Goal: Information Seeking & Learning: Learn about a topic

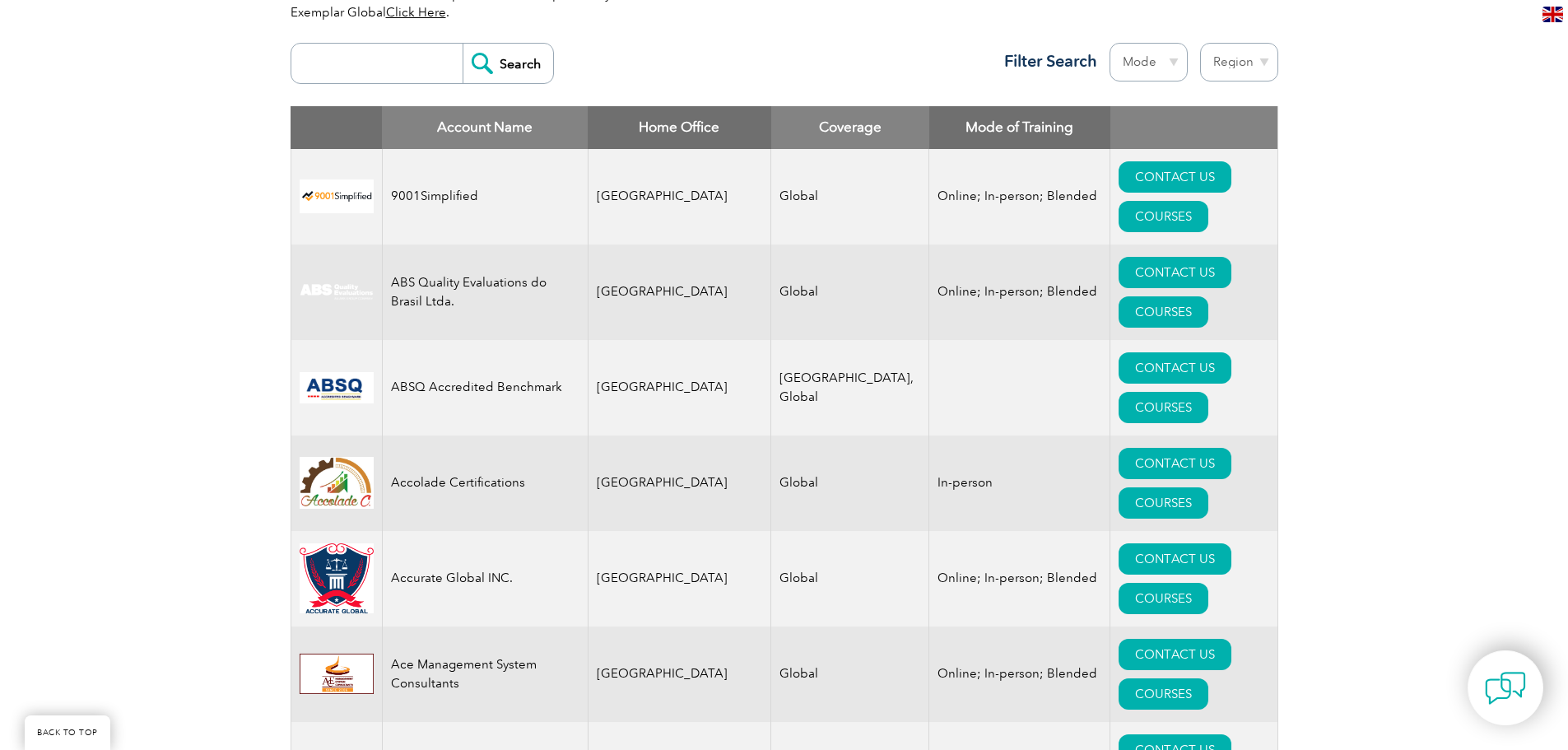
scroll to position [494, 0]
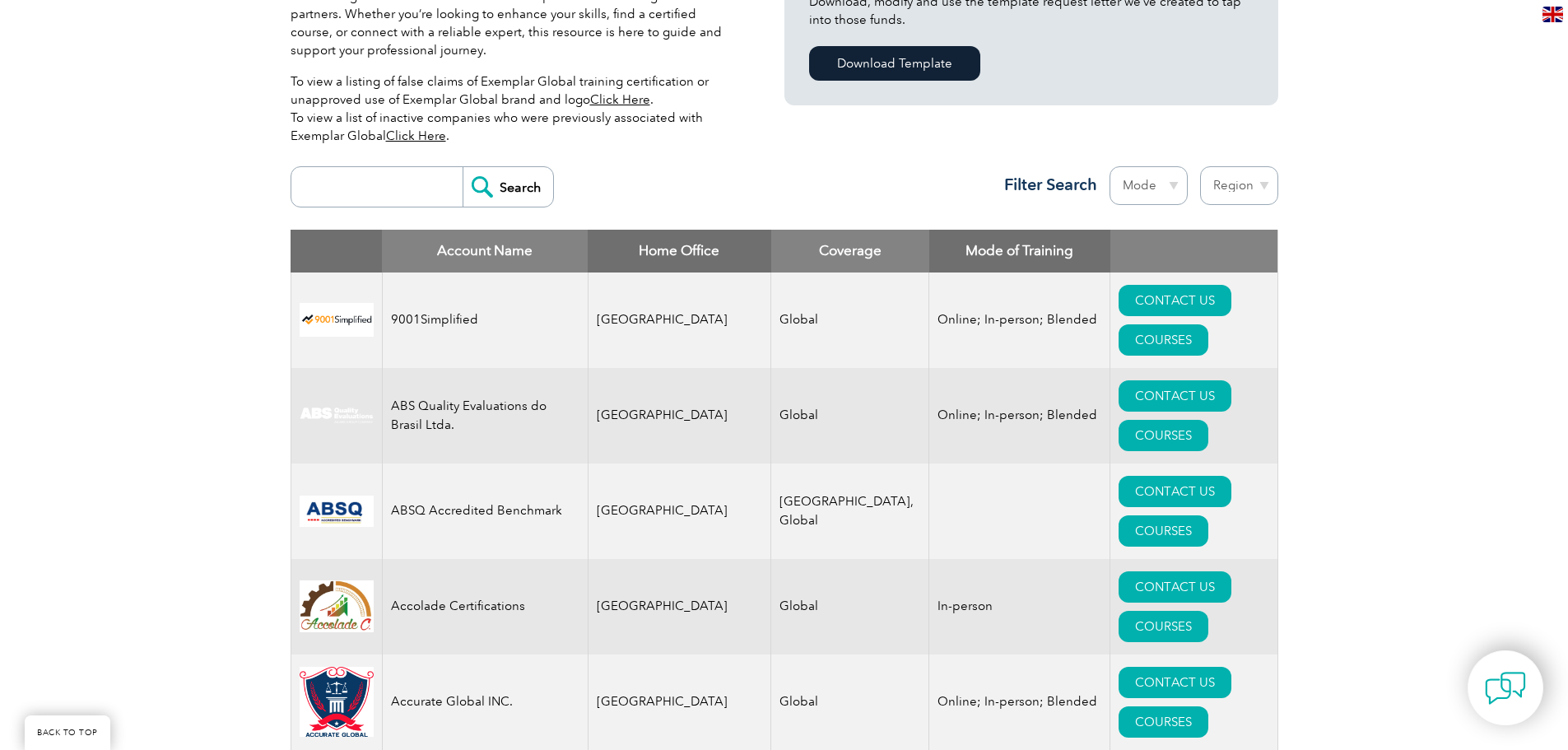
click at [1236, 187] on select "Region Australia Bahrain Bangladesh Brazil Canada Colombia Dominican Republic E…" at bounding box center [1239, 185] width 79 height 38
select select "[GEOGRAPHIC_DATA]"
click at [1200, 166] on select "Region Australia Bahrain Bangladesh Brazil Canada Colombia Dominican Republic E…" at bounding box center [1239, 185] width 79 height 38
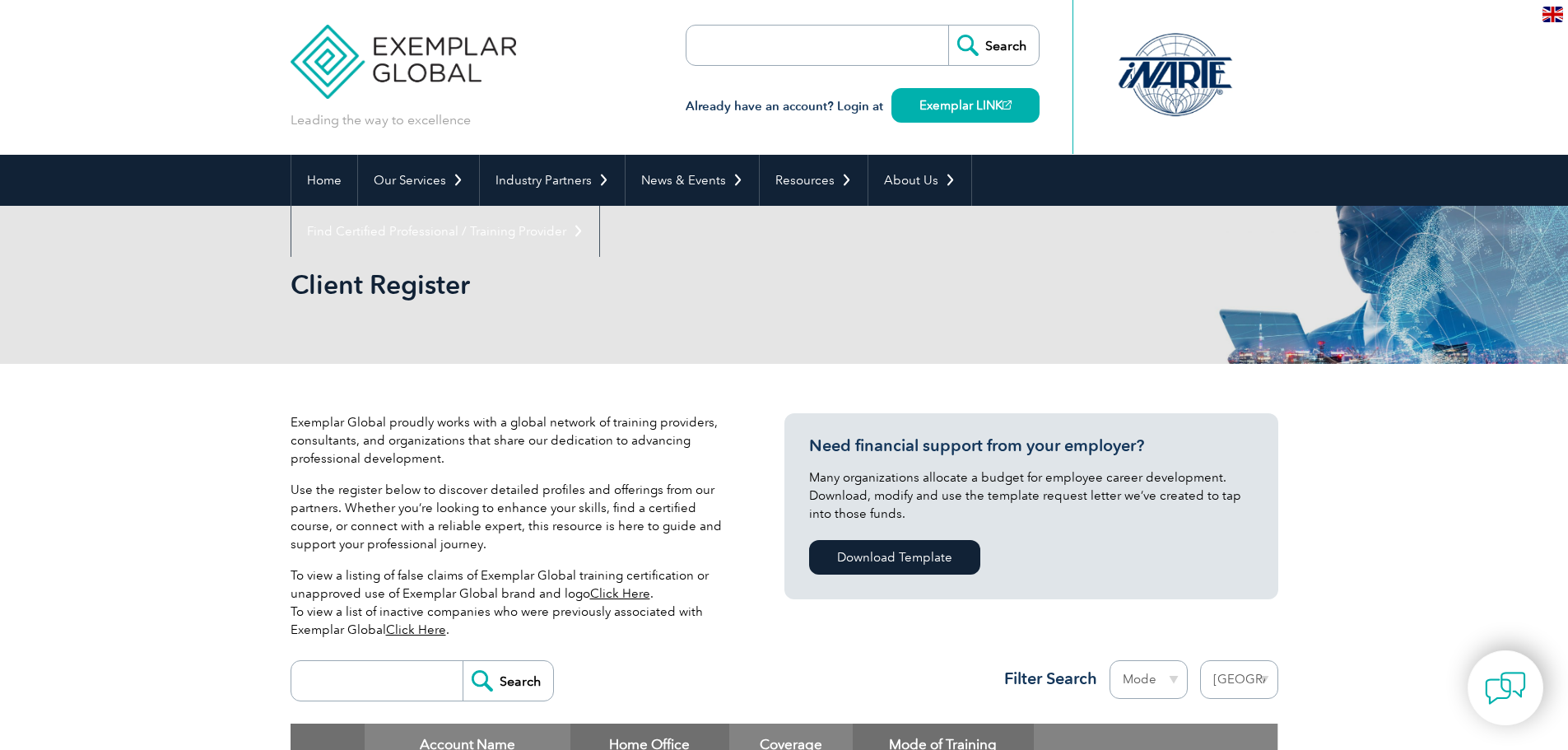
select select "[GEOGRAPHIC_DATA]"
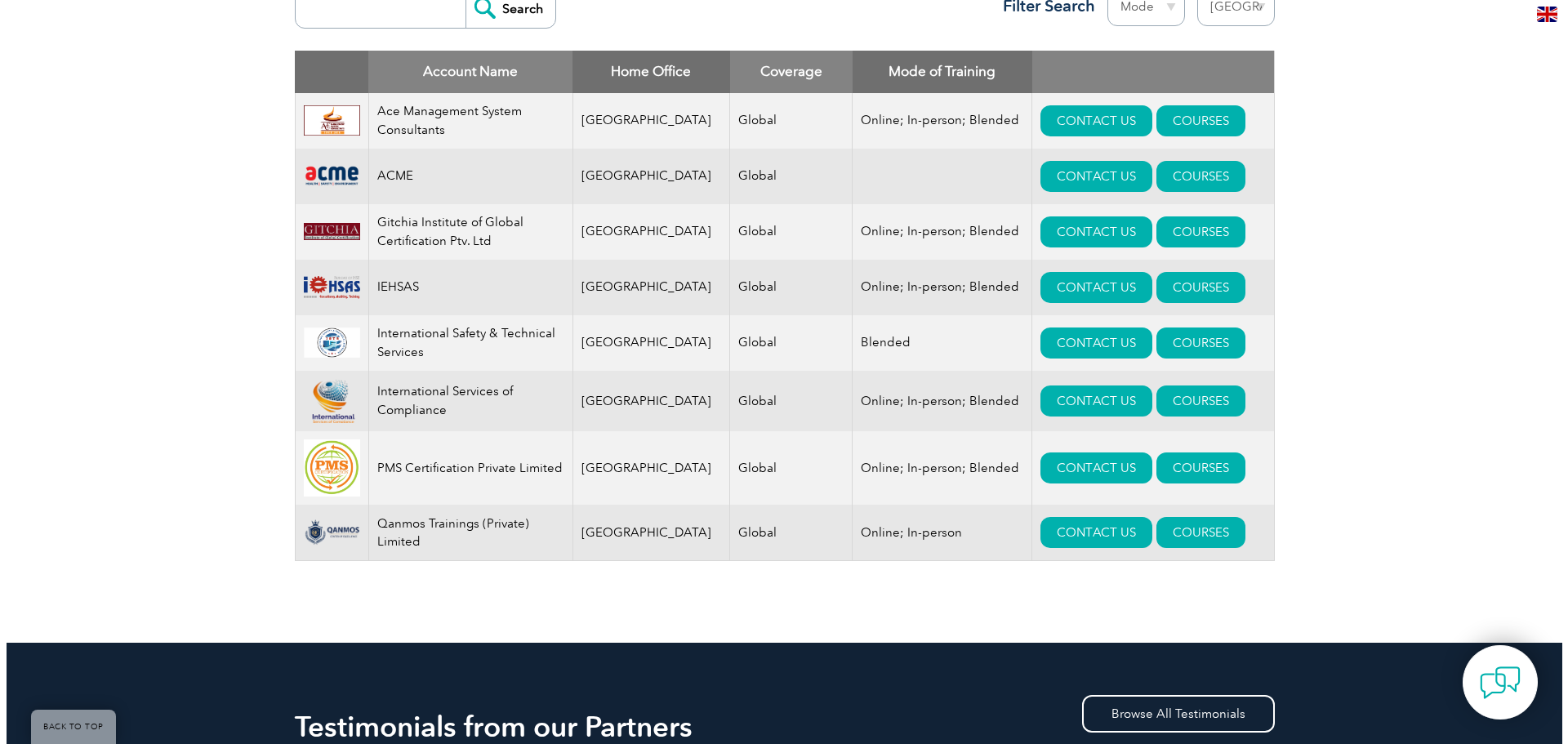
scroll to position [654, 0]
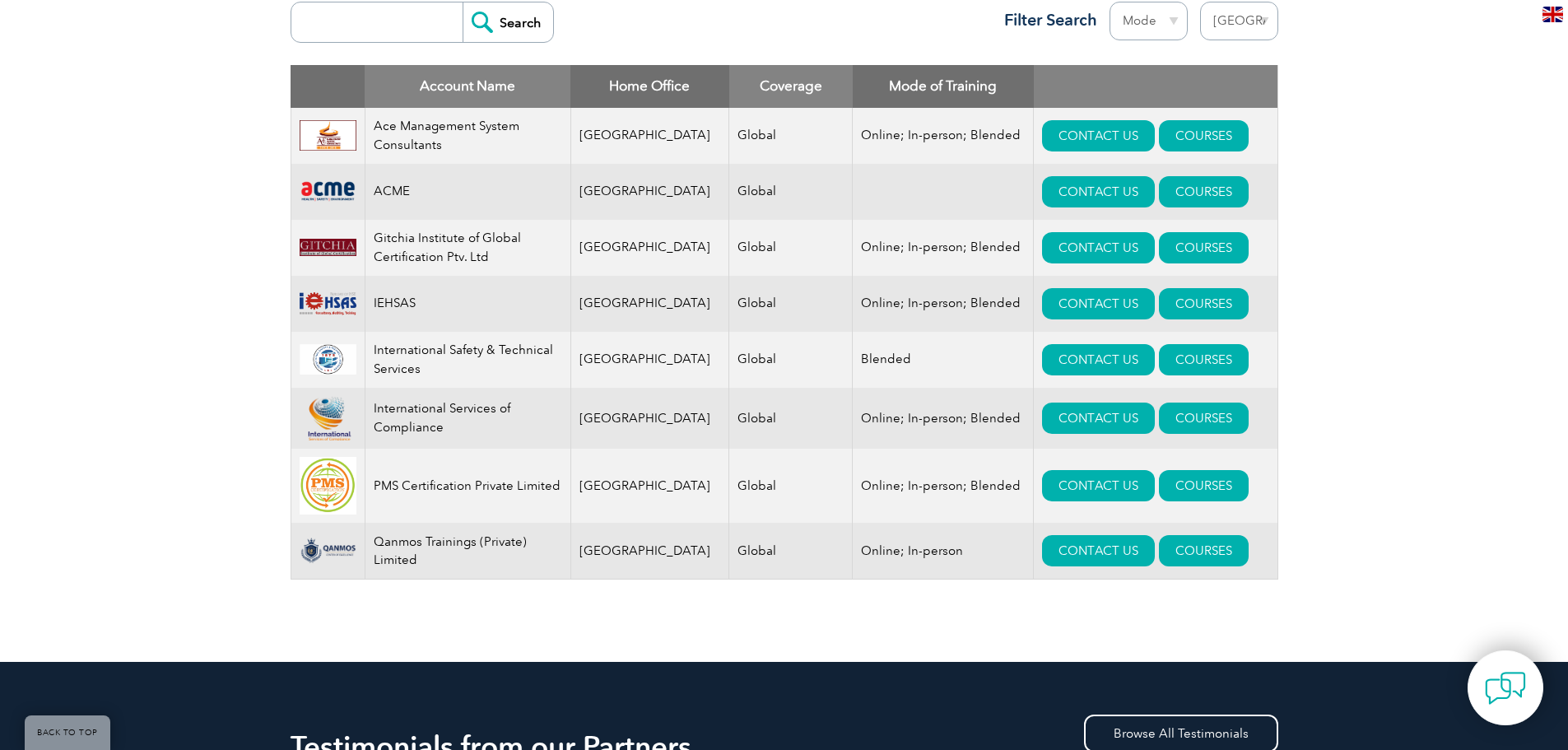
click at [1176, 23] on select "Mode Online In-person Blended" at bounding box center [1149, 21] width 79 height 38
click at [1373, 188] on div "Exemplar Global proudly works with a global network of training providers, cons…" at bounding box center [784, 183] width 1568 height 956
click at [1175, 147] on link "COURSES" at bounding box center [1204, 136] width 89 height 31
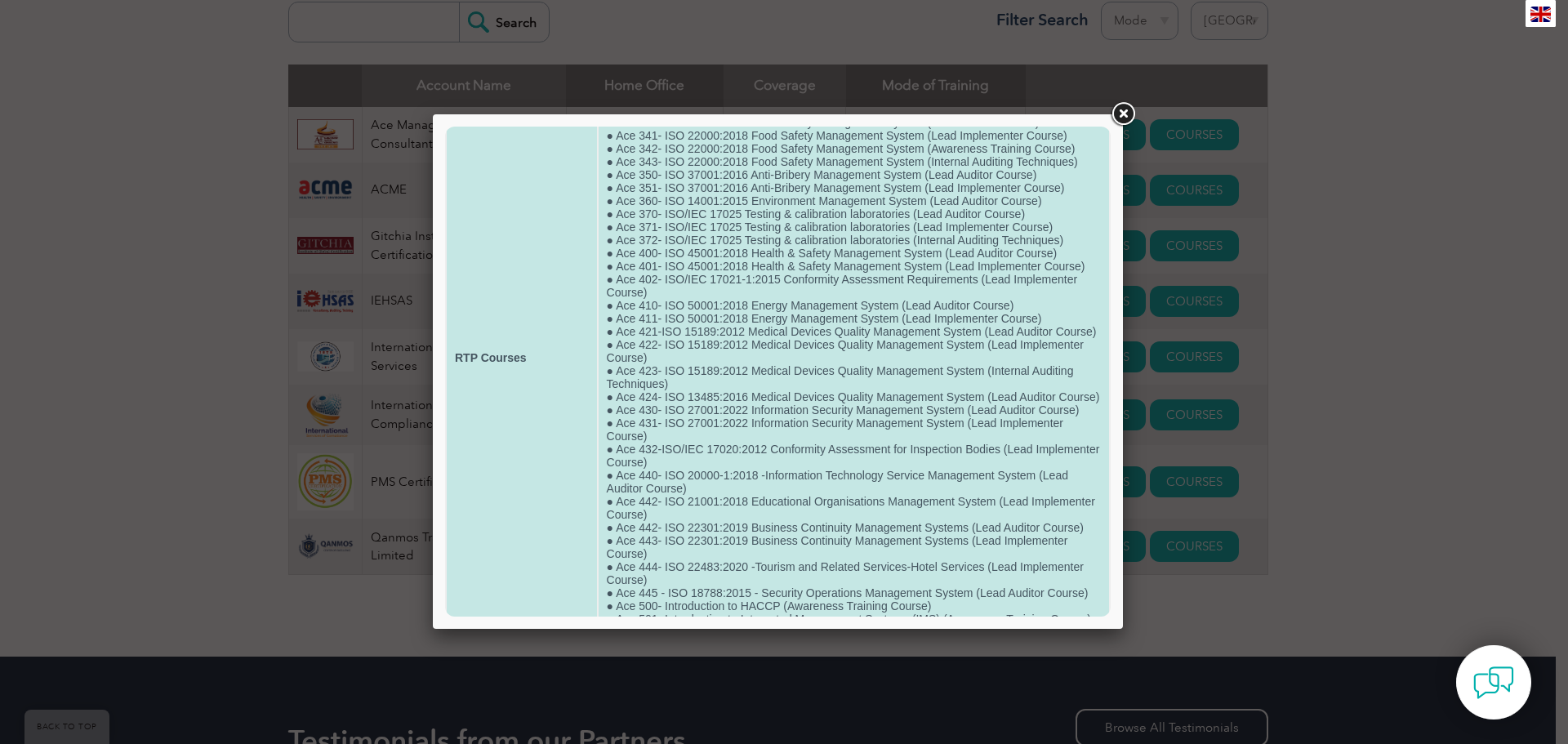
scroll to position [135, 0]
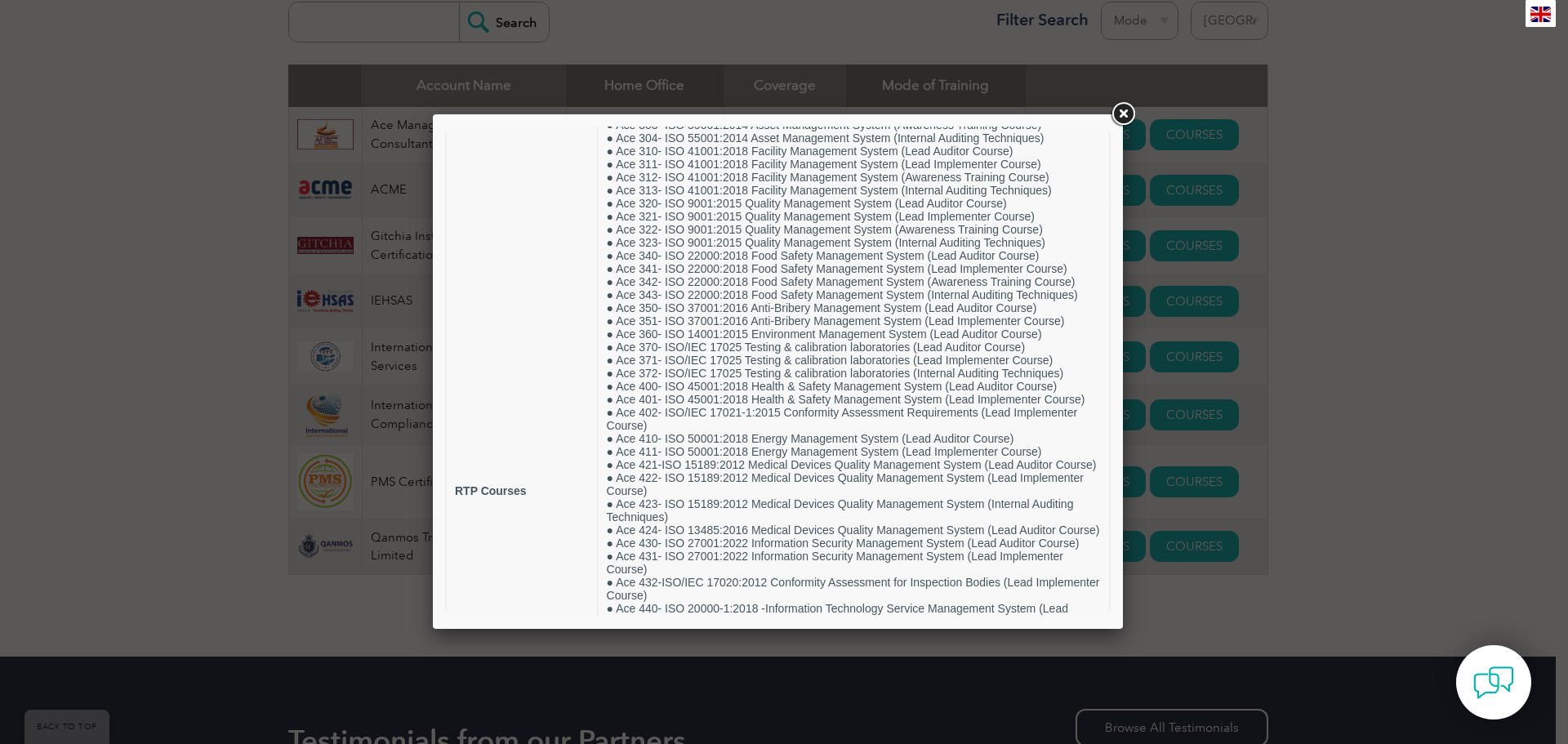
click at [1128, 111] on link at bounding box center [1122, 113] width 29 height 29
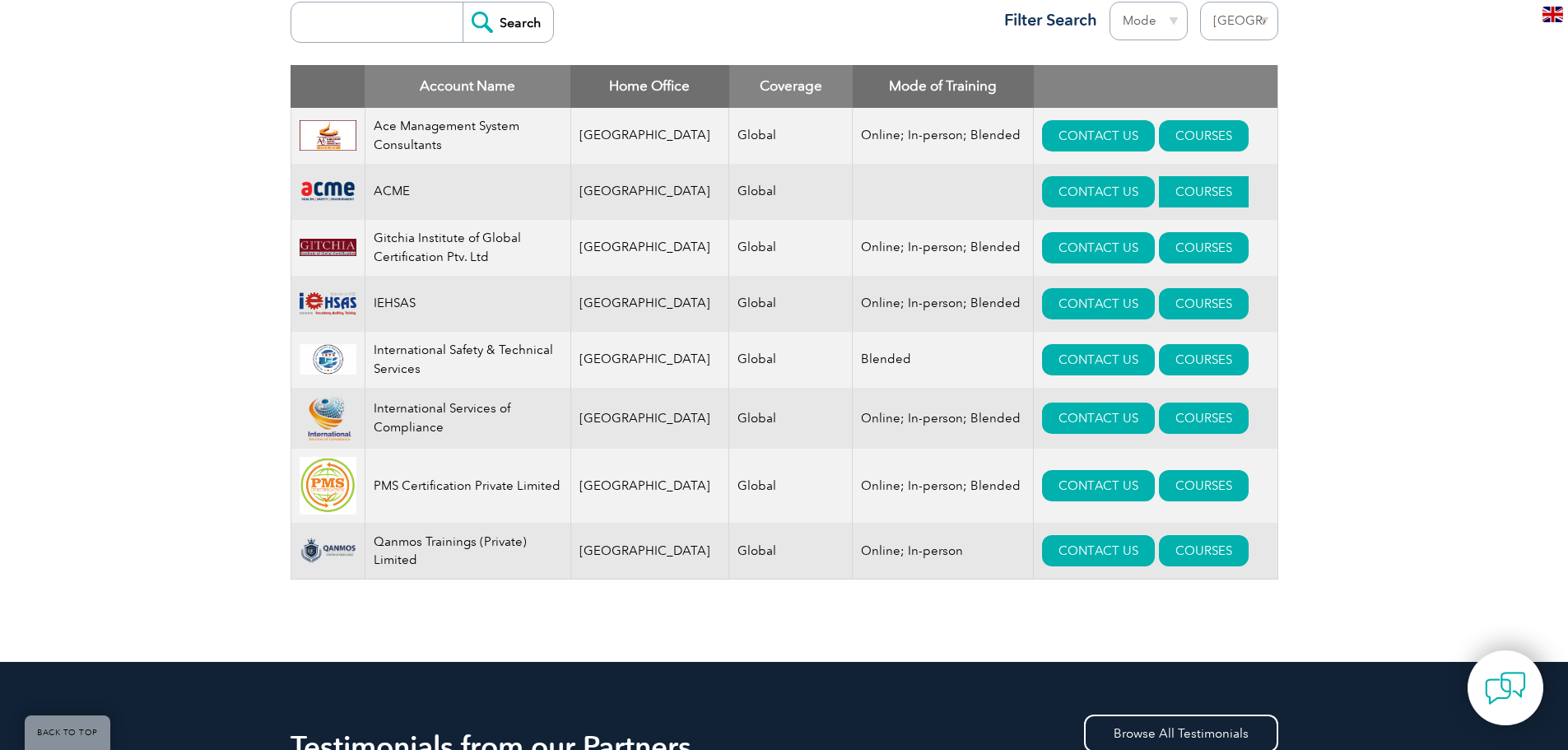
click at [1173, 196] on link "COURSES" at bounding box center [1204, 191] width 89 height 31
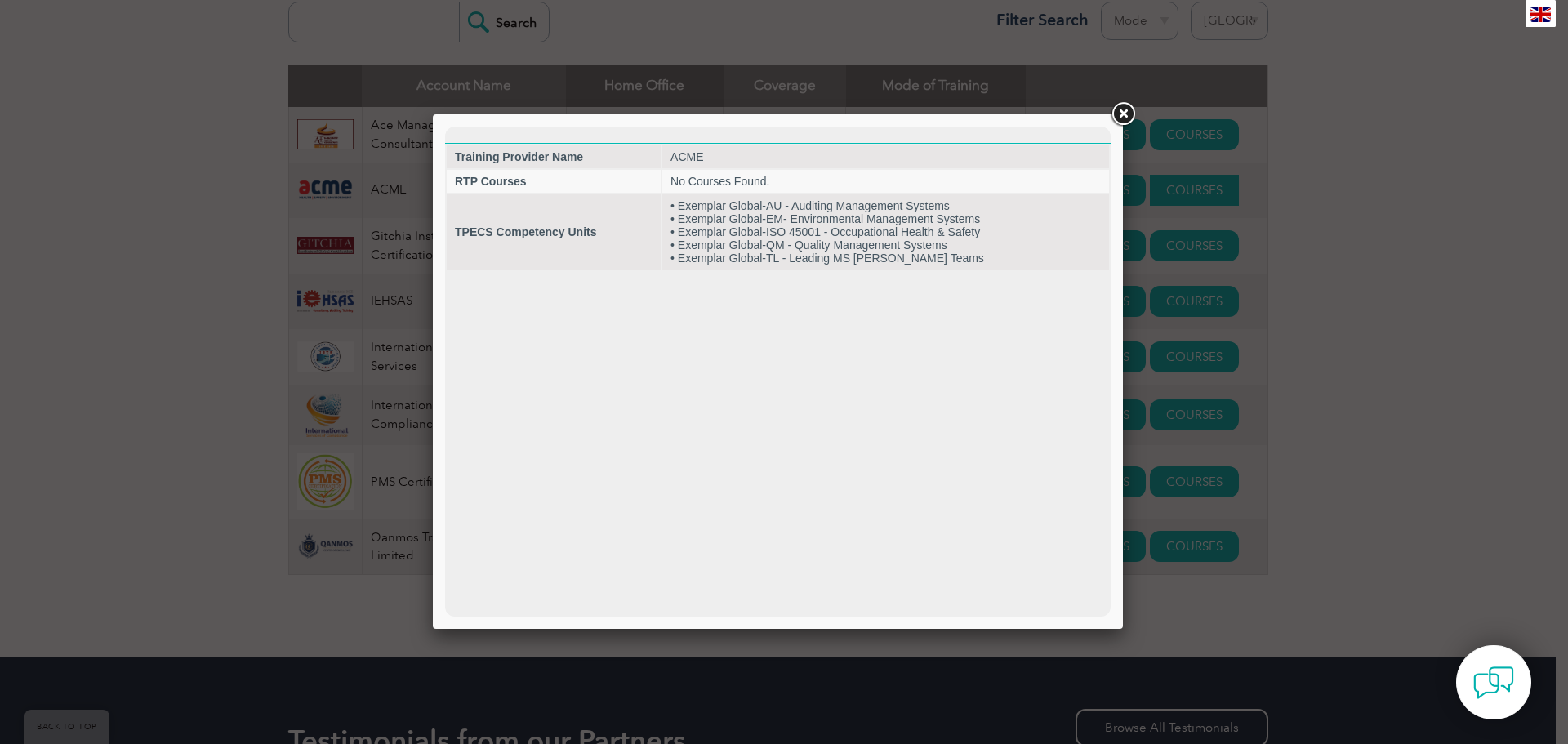
scroll to position [0, 0]
click at [1116, 117] on link at bounding box center [1122, 113] width 29 height 29
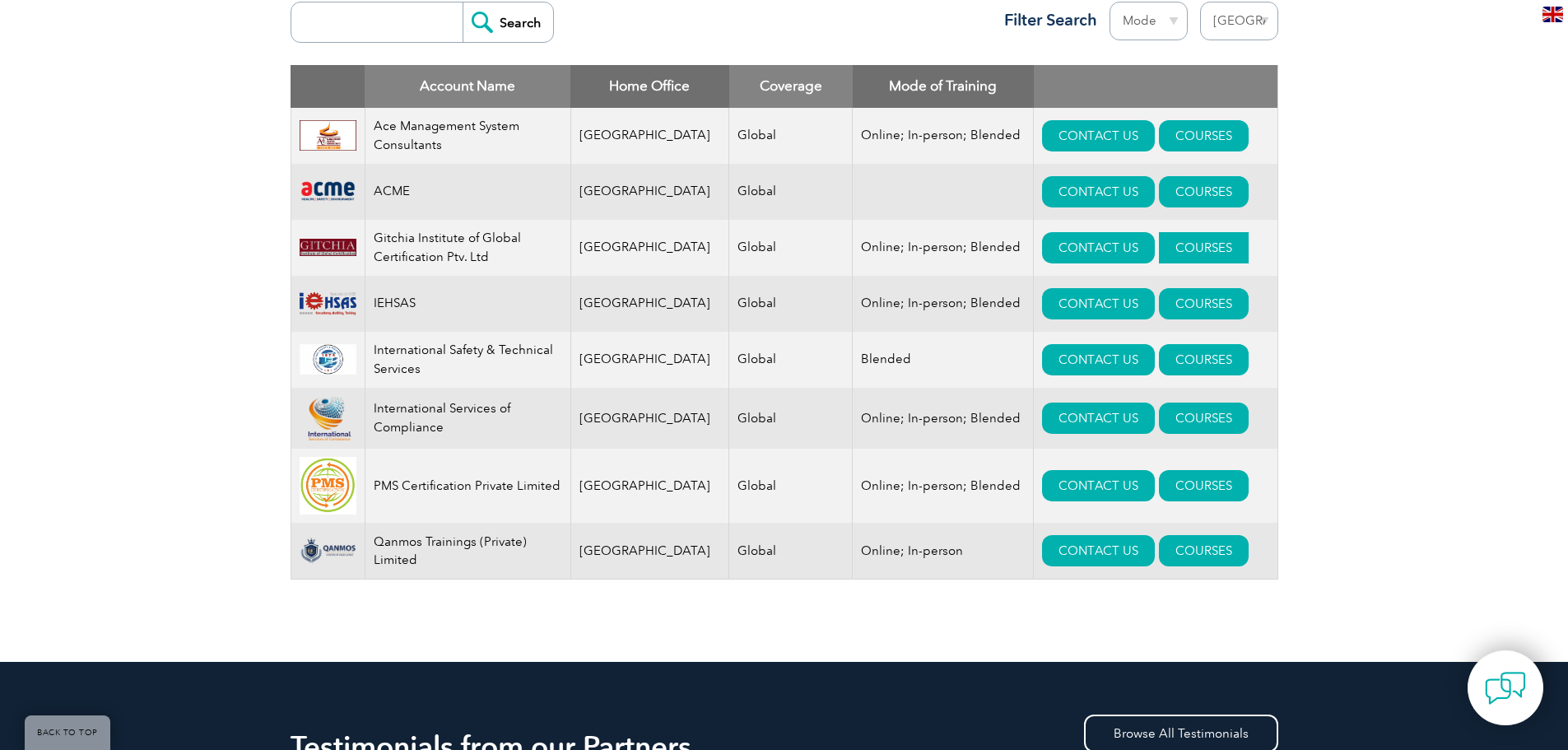
click at [1159, 248] on link "COURSES" at bounding box center [1204, 247] width 89 height 31
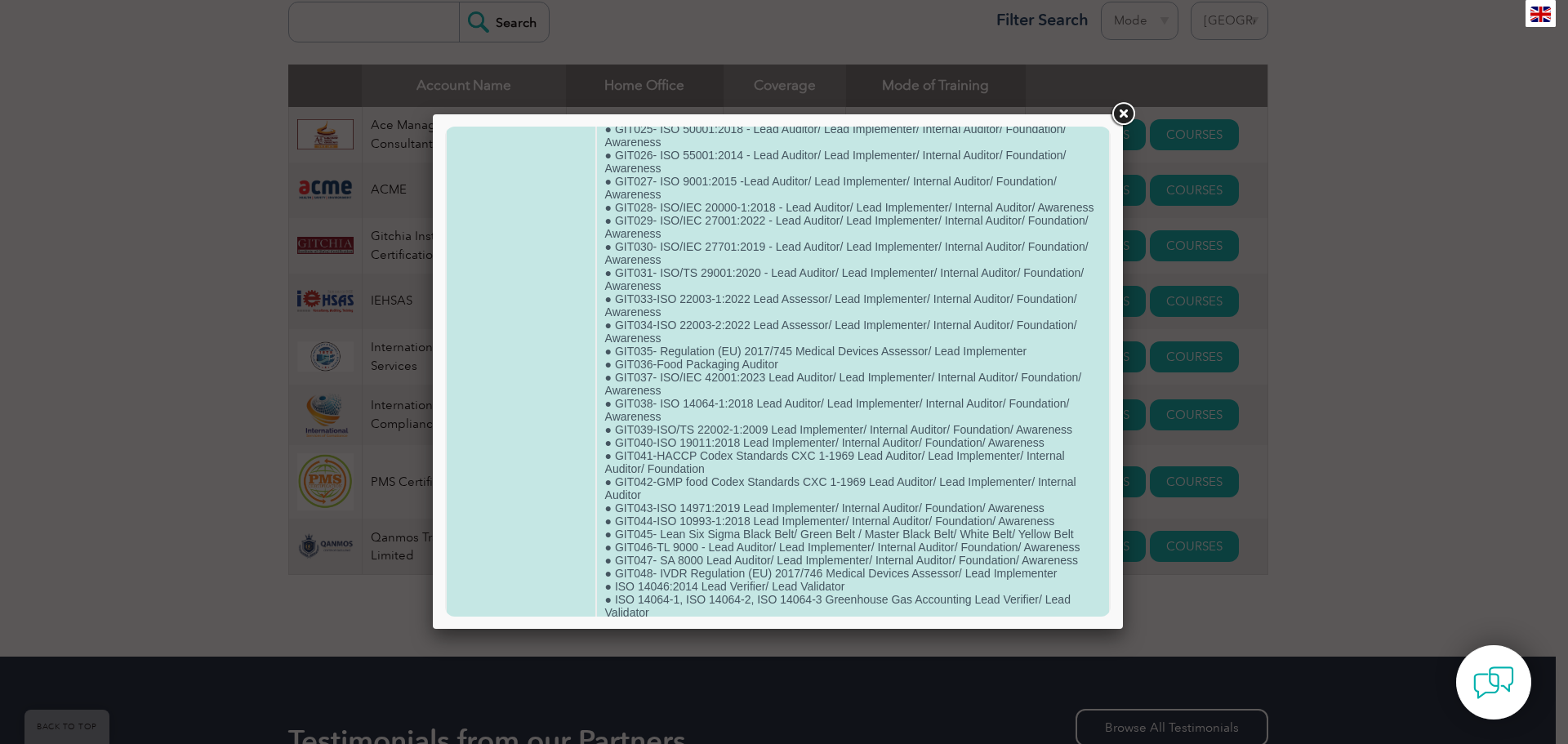
scroll to position [752, 0]
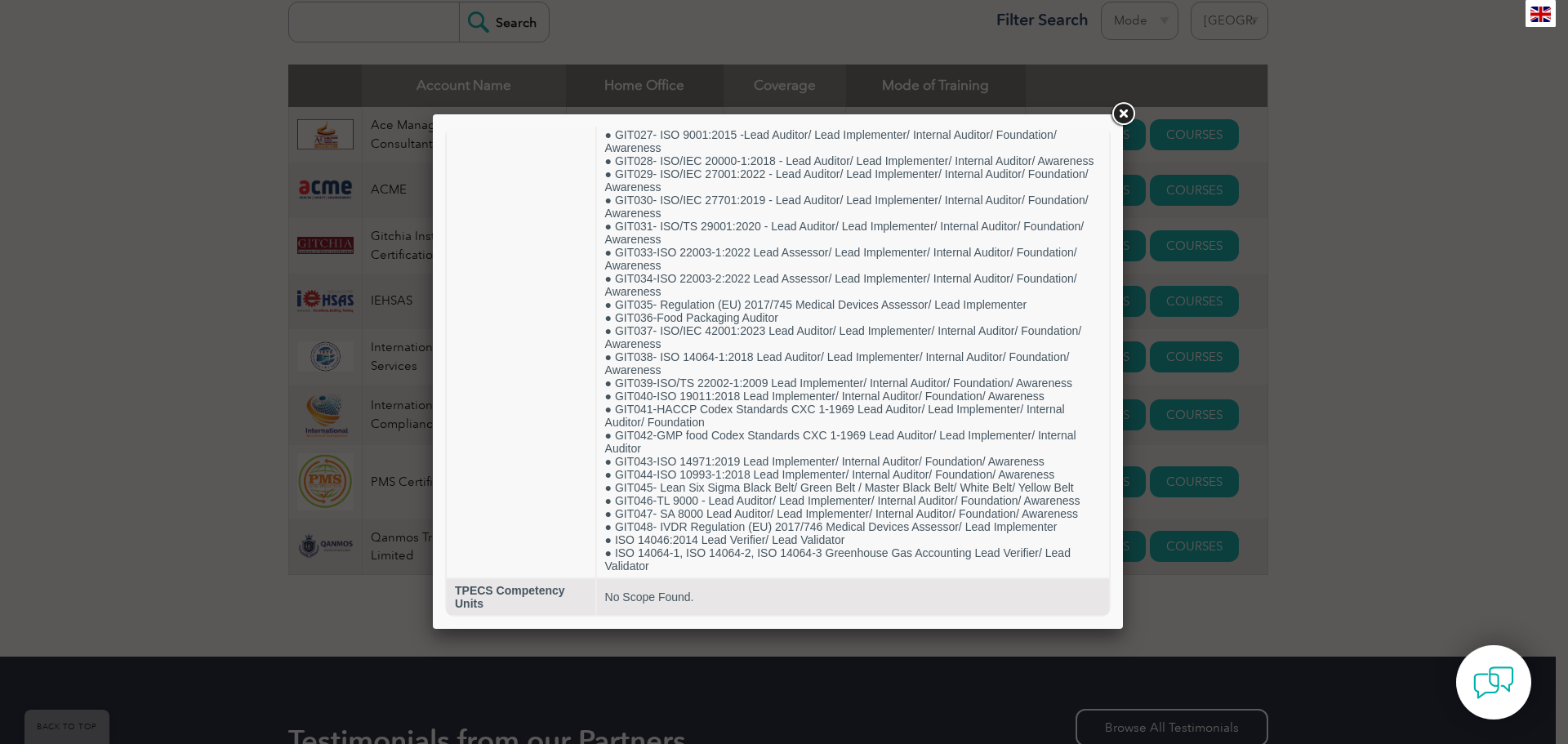
click at [1122, 116] on link at bounding box center [1122, 113] width 29 height 29
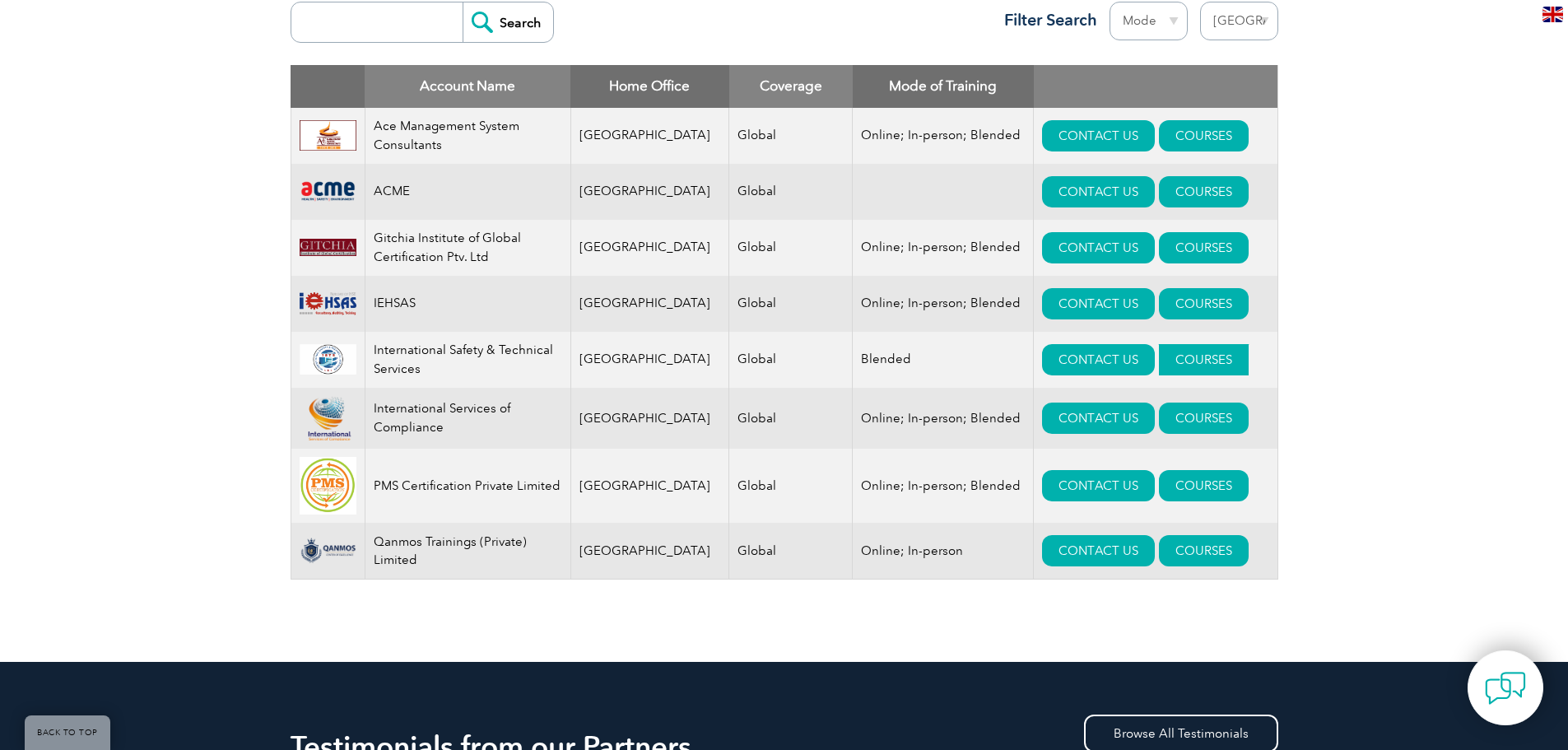
click at [1192, 363] on link "COURSES" at bounding box center [1204, 359] width 89 height 31
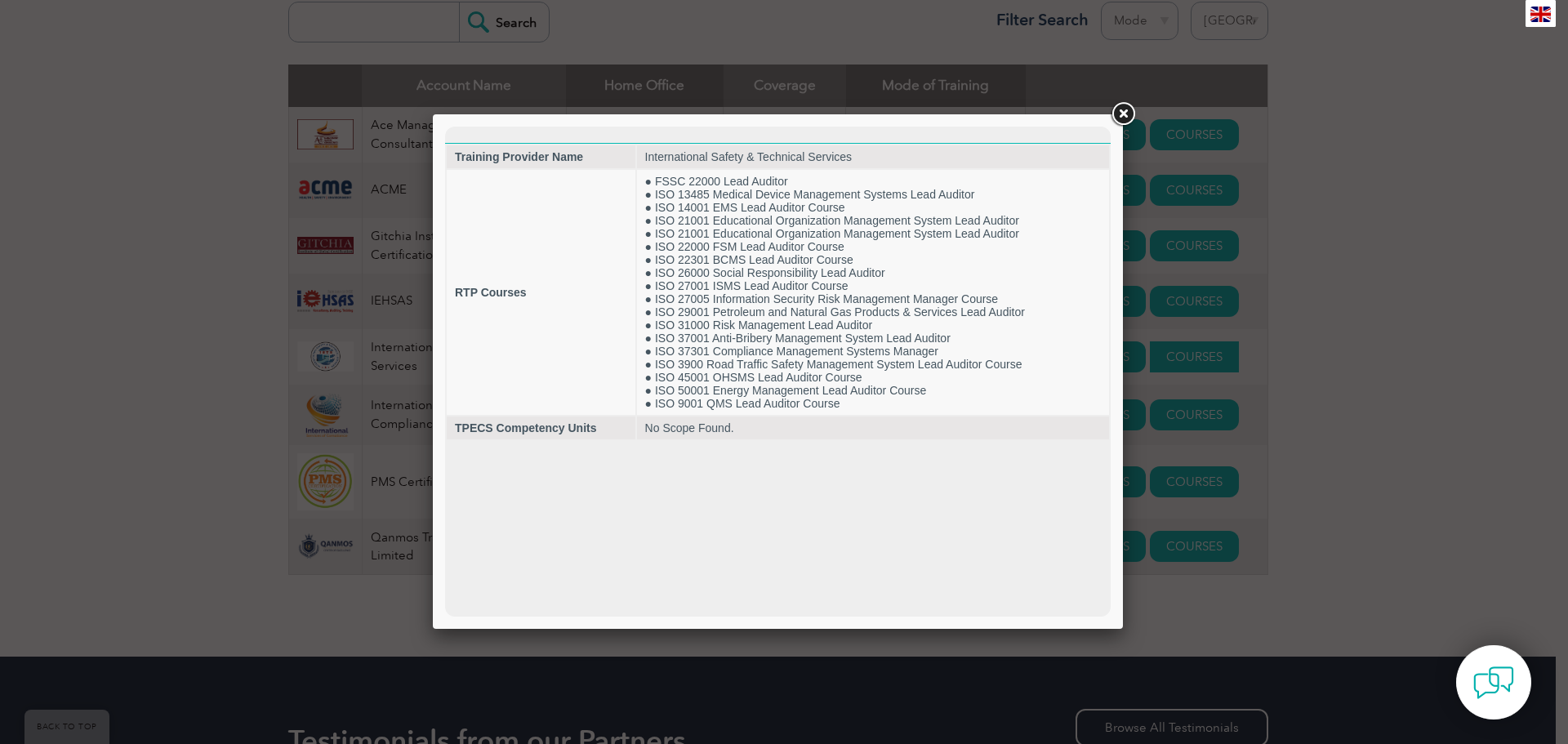
scroll to position [0, 0]
click at [1122, 110] on link at bounding box center [1122, 113] width 29 height 29
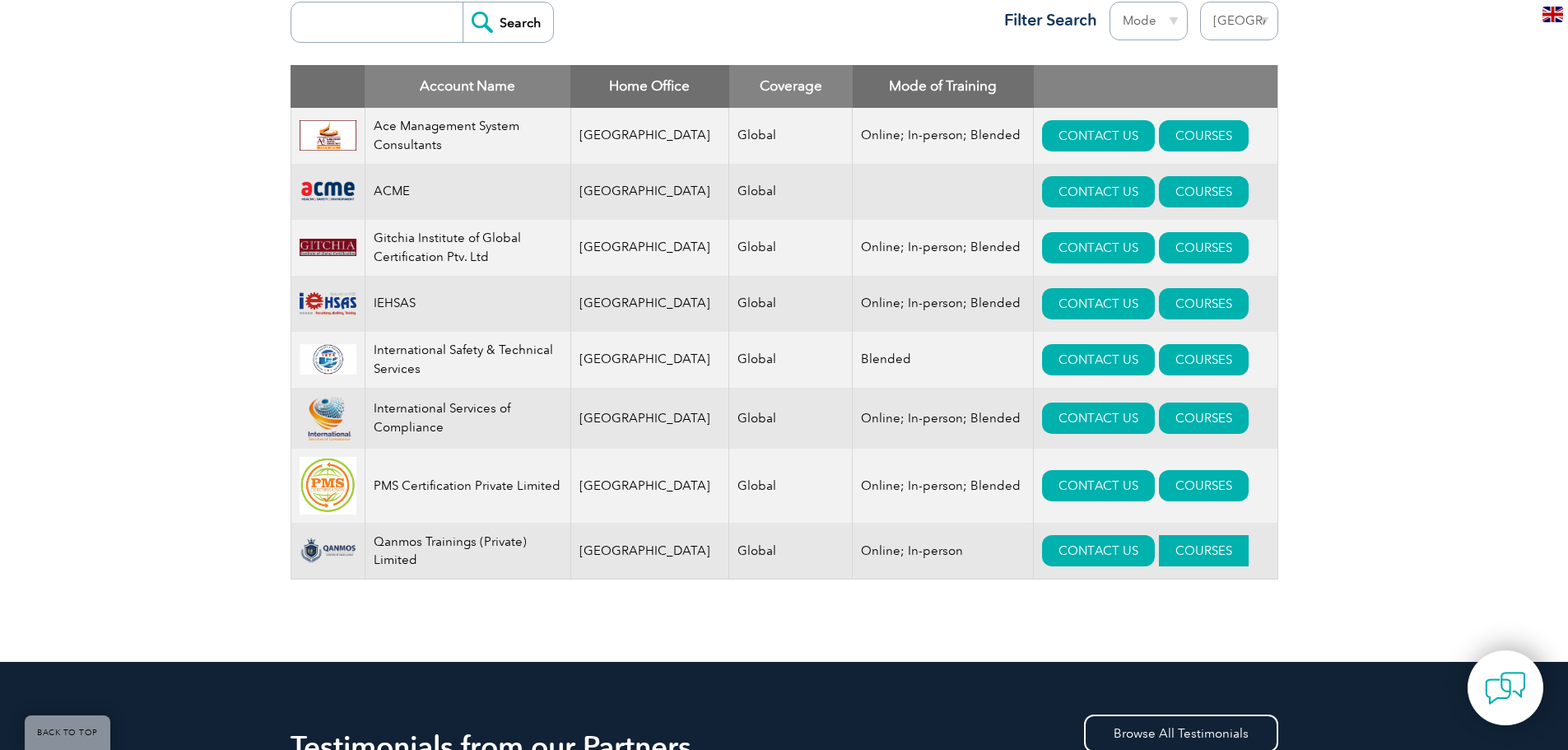
click at [1172, 550] on link "COURSES" at bounding box center [1204, 550] width 89 height 31
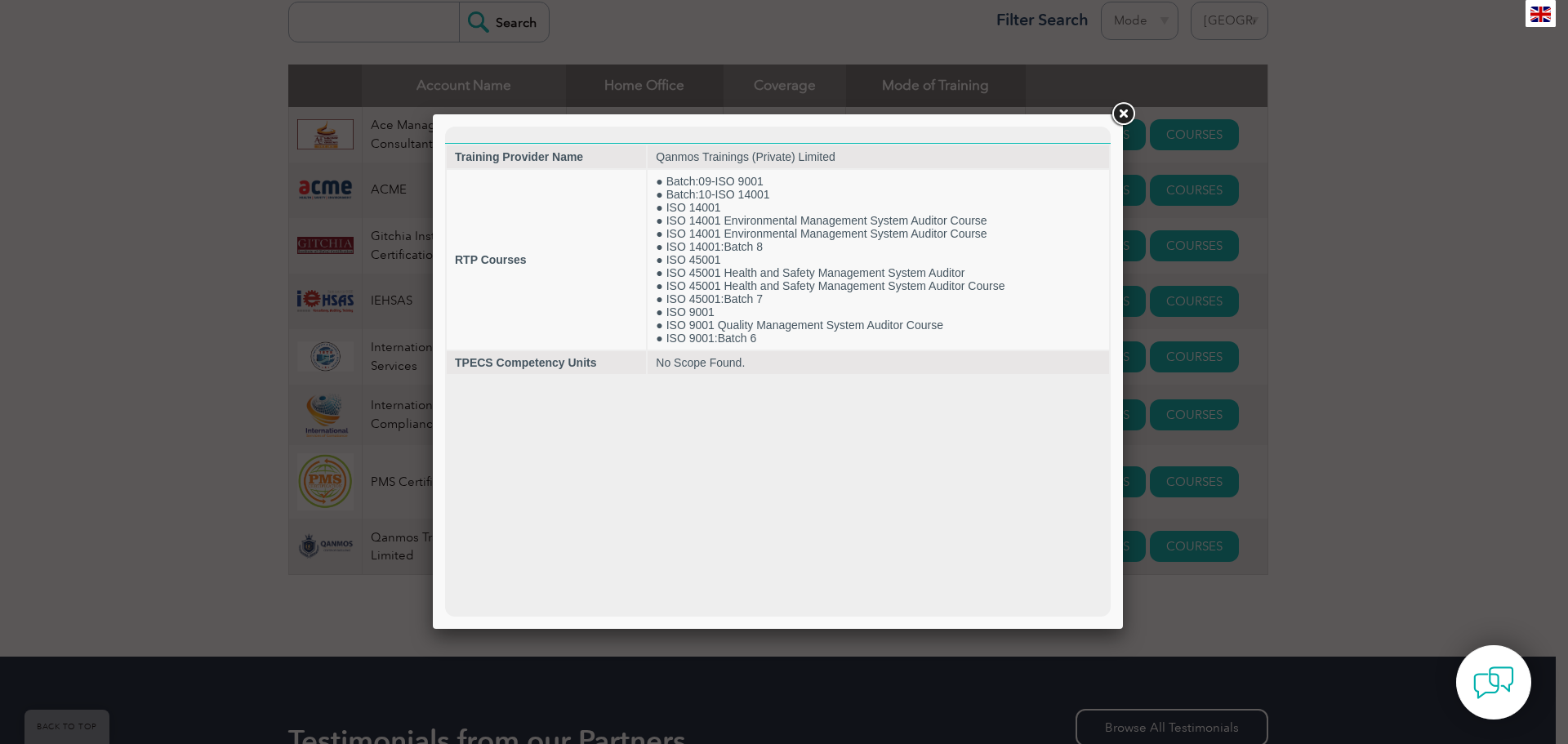
click at [1118, 112] on link at bounding box center [1122, 113] width 29 height 29
